Goal: Navigation & Orientation: Find specific page/section

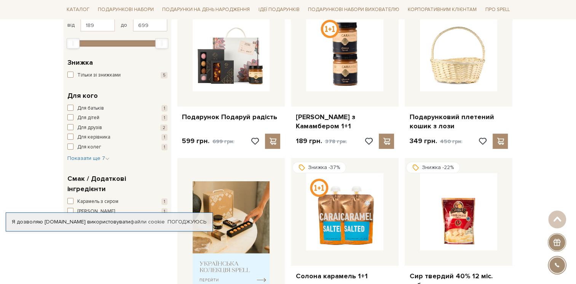
scroll to position [152, 0]
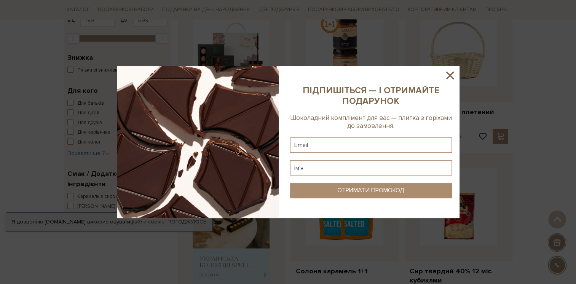
click at [447, 76] on icon at bounding box center [449, 75] width 13 height 13
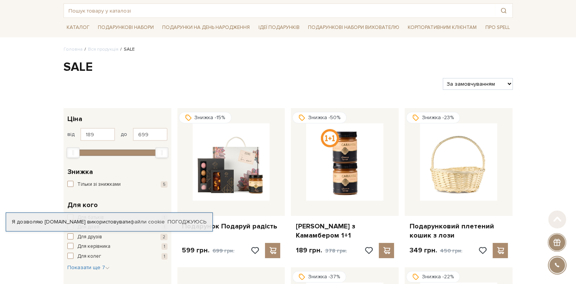
scroll to position [0, 0]
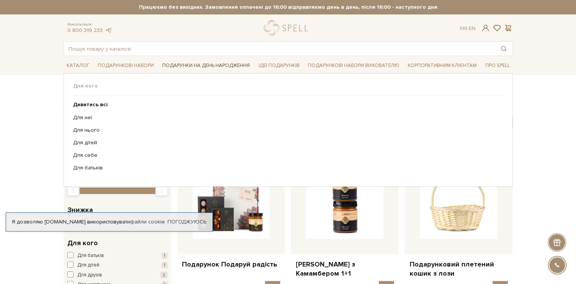
click at [204, 64] on link "Подарунки на День народження" at bounding box center [206, 66] width 94 height 12
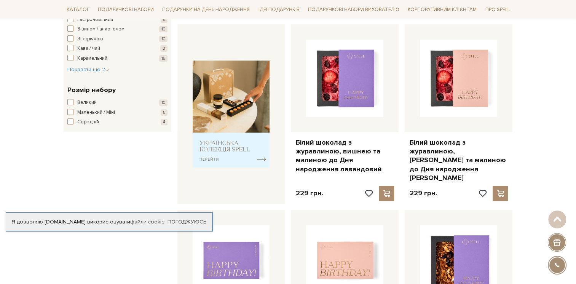
scroll to position [190, 0]
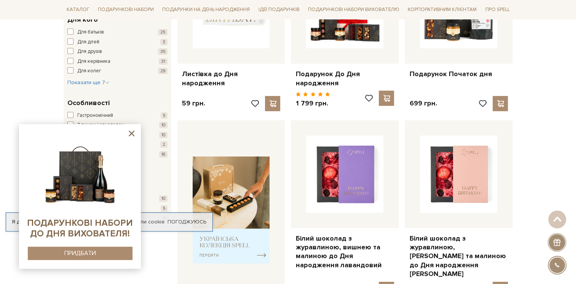
click at [129, 132] on icon at bounding box center [132, 134] width 10 height 10
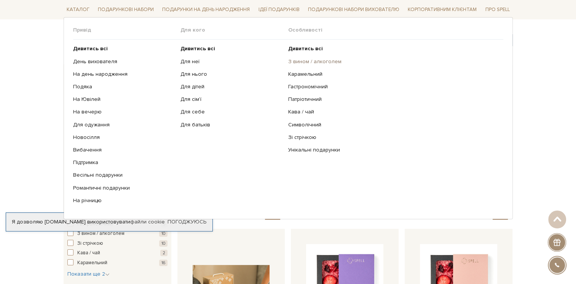
scroll to position [76, 0]
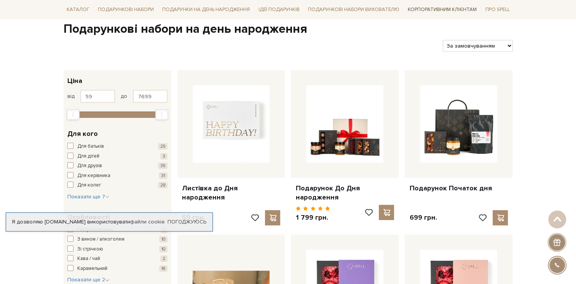
click at [436, 8] on link "Корпоративним клієнтам" at bounding box center [441, 9] width 75 height 13
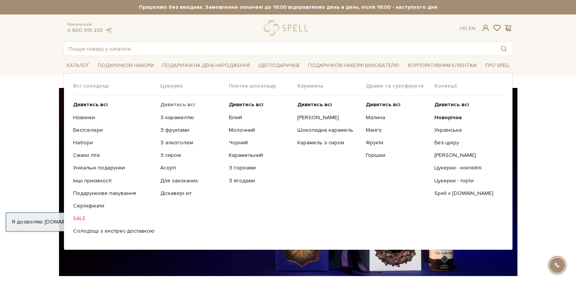
click at [170, 104] on b "Дивитись всі" at bounding box center [177, 104] width 35 height 6
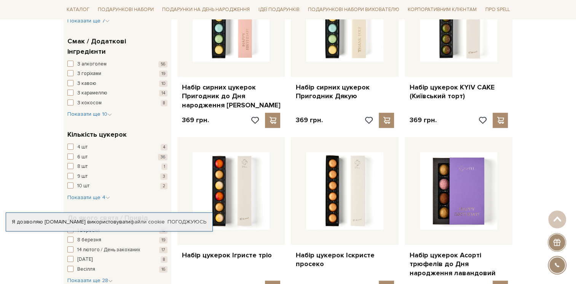
scroll to position [571, 0]
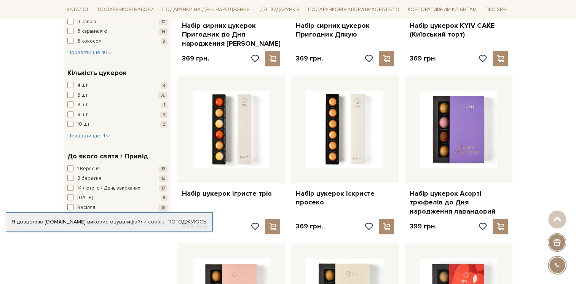
click at [68, 204] on span "button" at bounding box center [70, 207] width 6 height 6
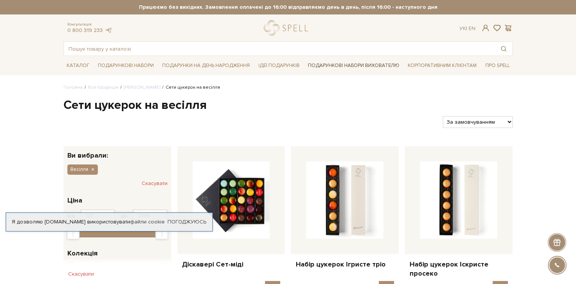
click at [333, 66] on link "Подарункові набори вихователю" at bounding box center [353, 65] width 97 height 13
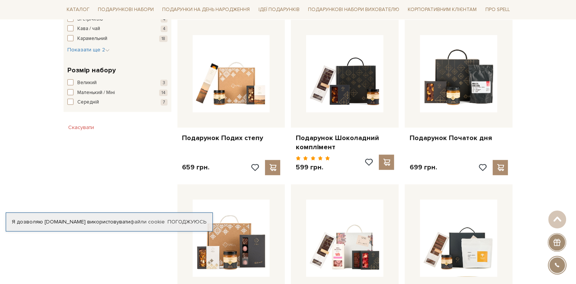
scroll to position [533, 0]
